Goal: Information Seeking & Learning: Understand process/instructions

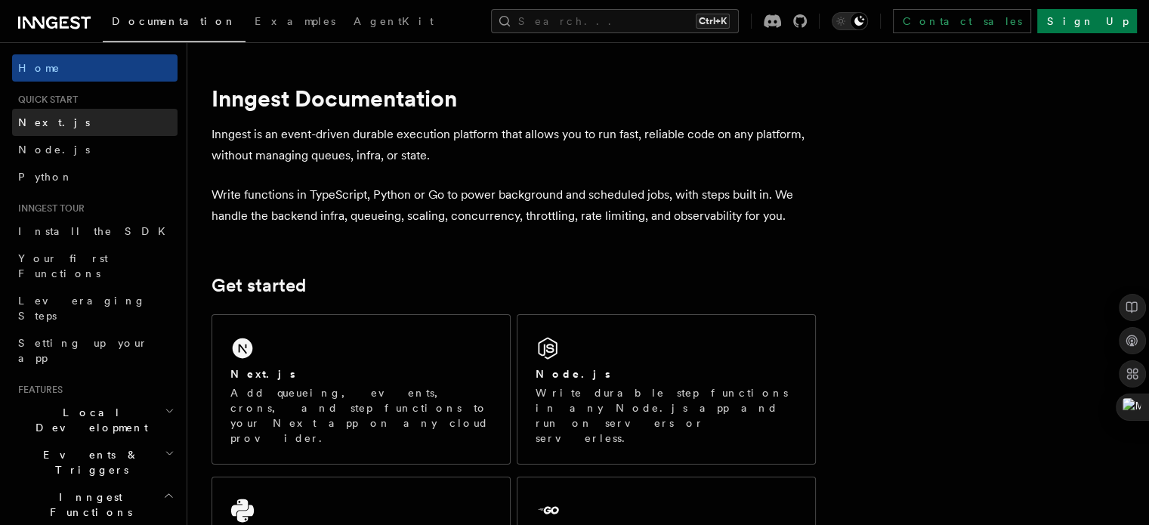
click at [27, 126] on span "Next.js" at bounding box center [54, 122] width 72 height 12
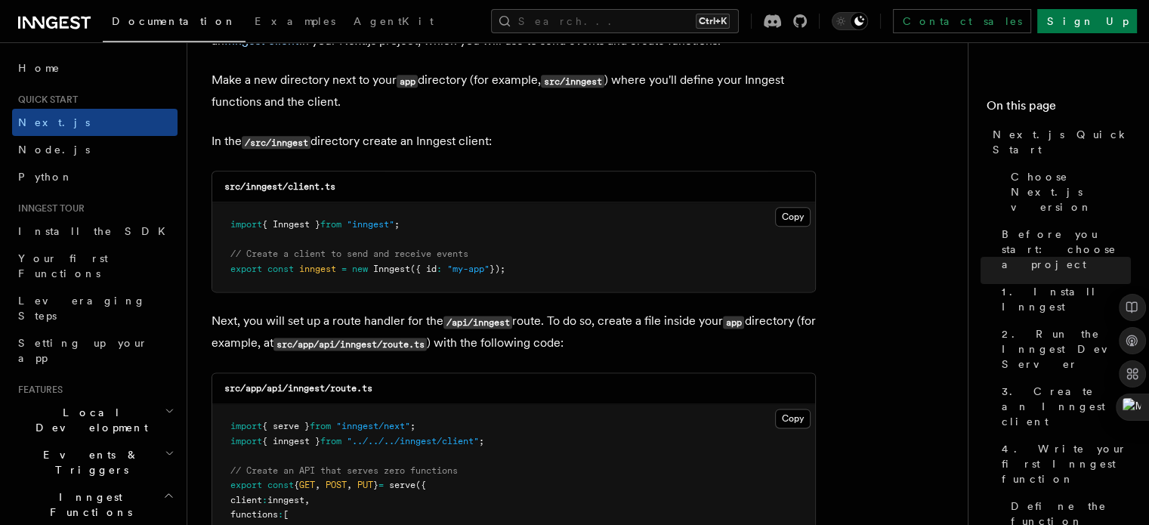
scroll to position [1870, 0]
click at [468, 221] on pre "import { Inngest } from "inngest" ; // Create a client to send and receive even…" at bounding box center [513, 246] width 603 height 89
click at [786, 218] on button "Copy Copied" at bounding box center [793, 216] width 36 height 20
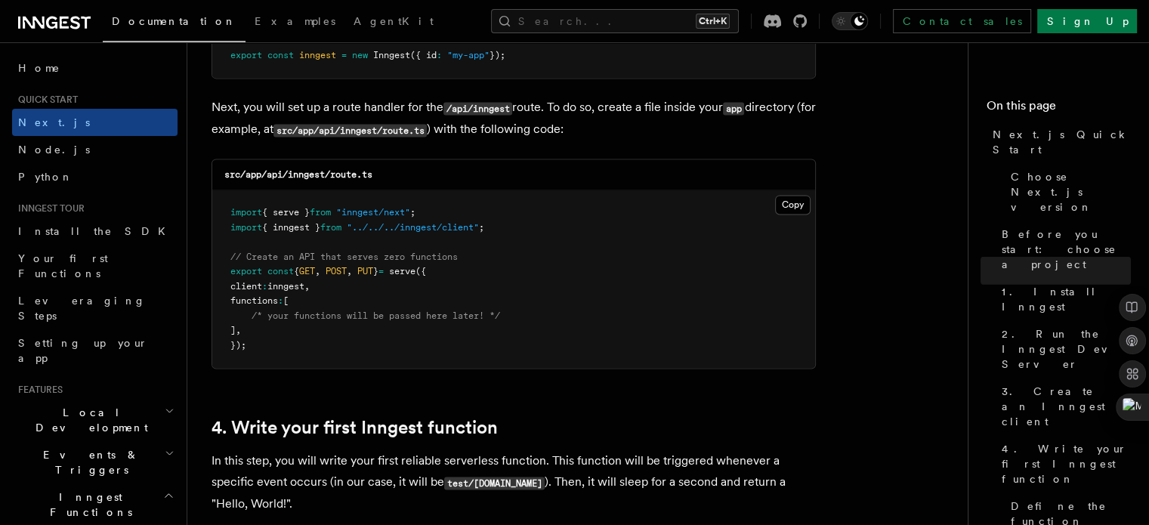
scroll to position [2084, 0]
click at [795, 201] on button "Copy Copied" at bounding box center [793, 204] width 36 height 20
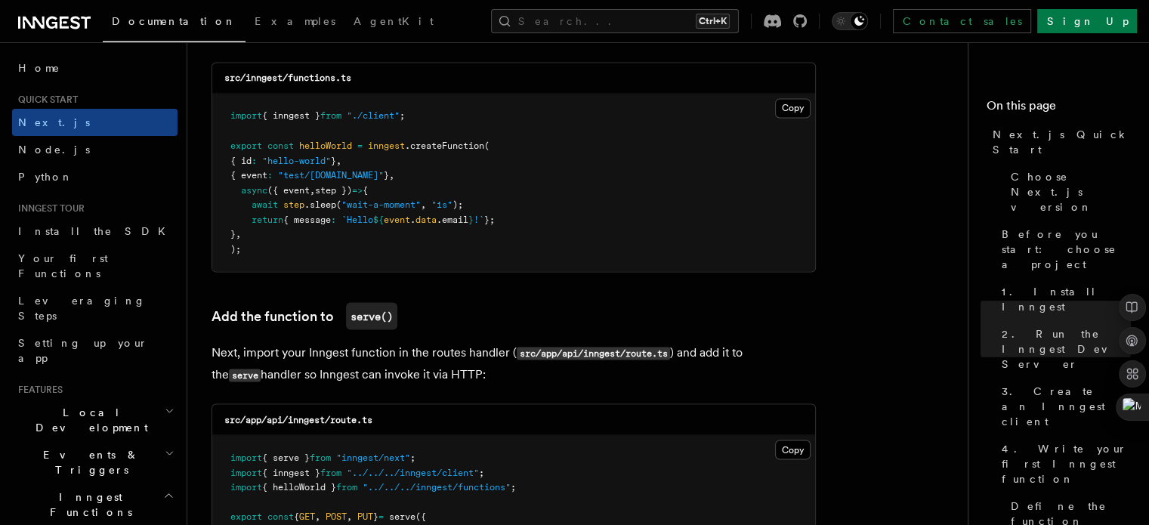
scroll to position [2742, 0]
click at [794, 103] on button "Copy Copied" at bounding box center [793, 107] width 36 height 20
